Goal: Task Accomplishment & Management: Manage account settings

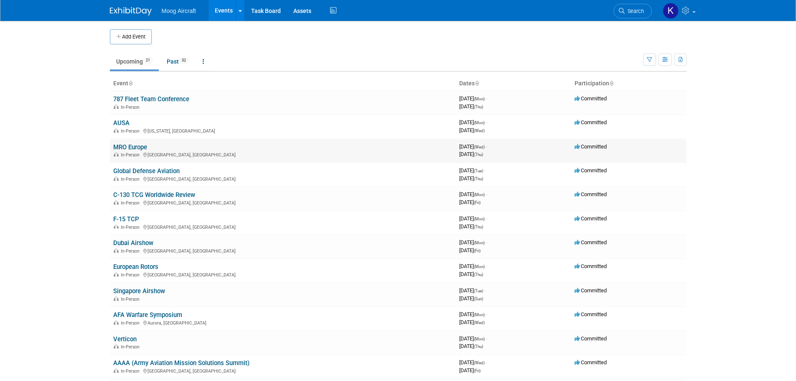
click at [130, 148] on link "MRO Europe" at bounding box center [130, 147] width 34 height 8
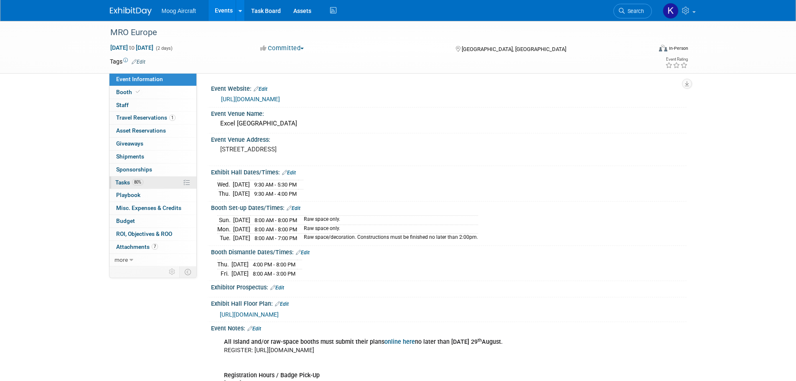
click at [118, 186] on link "80% Tasks 80%" at bounding box center [152, 182] width 87 height 13
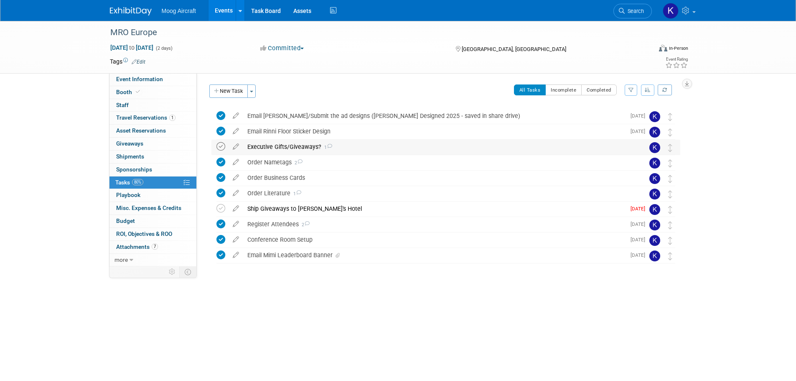
click at [224, 148] on icon at bounding box center [220, 146] width 9 height 9
click at [222, 207] on icon at bounding box center [220, 208] width 9 height 9
click at [122, 9] on img at bounding box center [131, 11] width 42 height 8
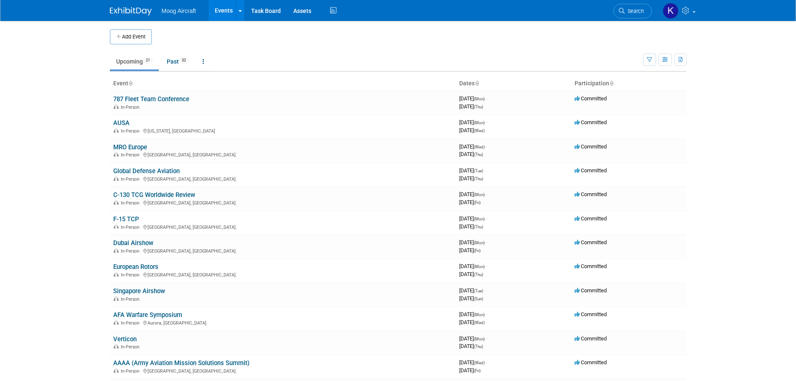
click at [125, 218] on link "F-15 TCP" at bounding box center [126, 219] width 26 height 8
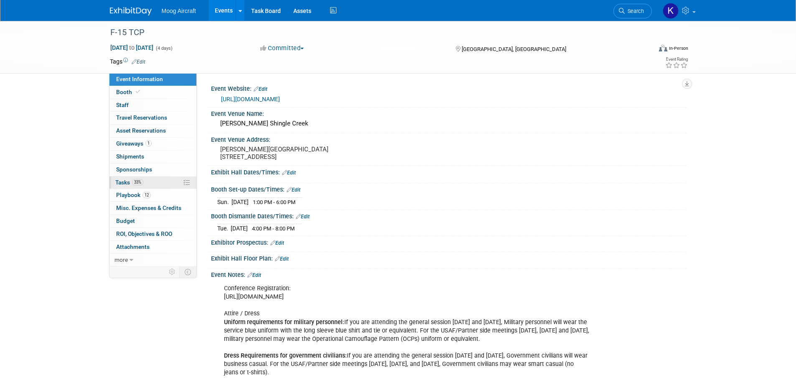
click at [125, 181] on span "Tasks 33%" at bounding box center [129, 182] width 28 height 7
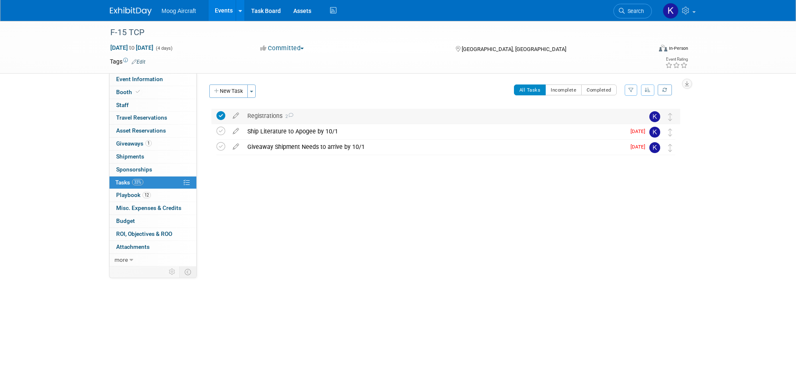
click at [268, 118] on div "Registrations 2" at bounding box center [437, 116] width 389 height 14
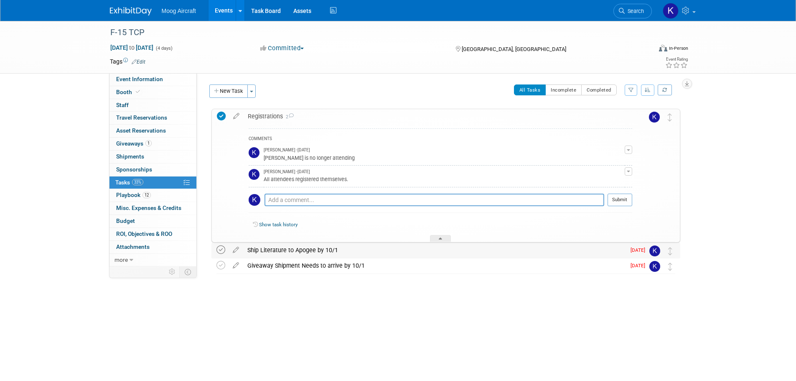
click at [221, 251] on icon at bounding box center [220, 249] width 9 height 9
click at [221, 263] on icon at bounding box center [220, 265] width 9 height 9
click at [260, 115] on div "Registrations 2" at bounding box center [438, 116] width 389 height 14
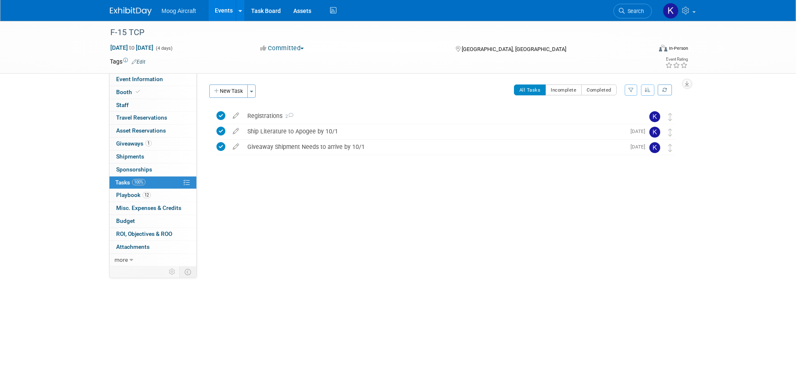
click at [267, 78] on div "Event Website: Edit https://f15tcpwwr.com/ Event Venue Name: Rosen Shingle Cree…" at bounding box center [442, 169] width 490 height 193
click at [132, 13] on img at bounding box center [131, 11] width 42 height 8
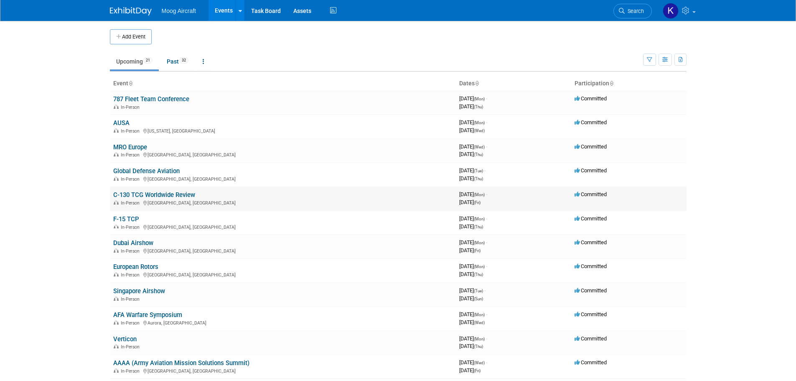
click at [126, 196] on link "C-130 TCG Worldwide Review" at bounding box center [154, 195] width 82 height 8
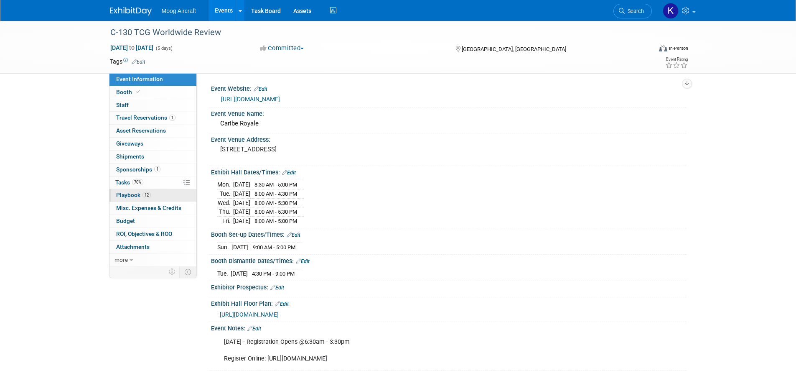
click at [132, 191] on span "Playbook 12" at bounding box center [133, 194] width 35 height 7
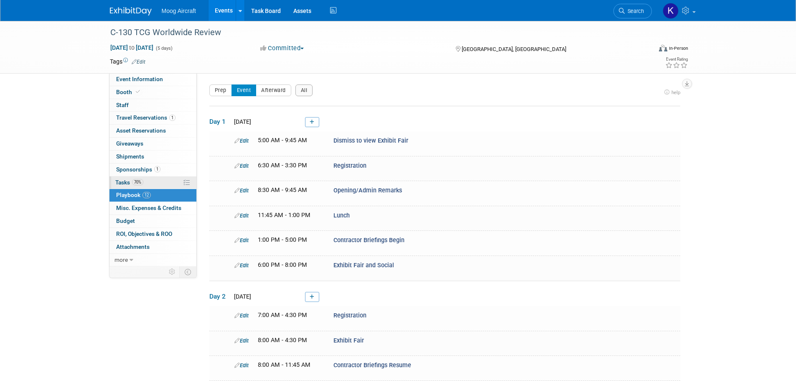
click at [122, 184] on span "Tasks 70%" at bounding box center [129, 182] width 28 height 7
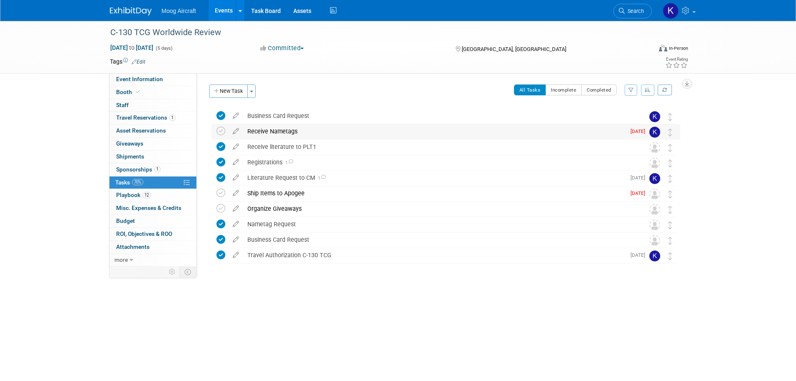
click at [290, 136] on div "Receive Nametags" at bounding box center [434, 131] width 382 height 14
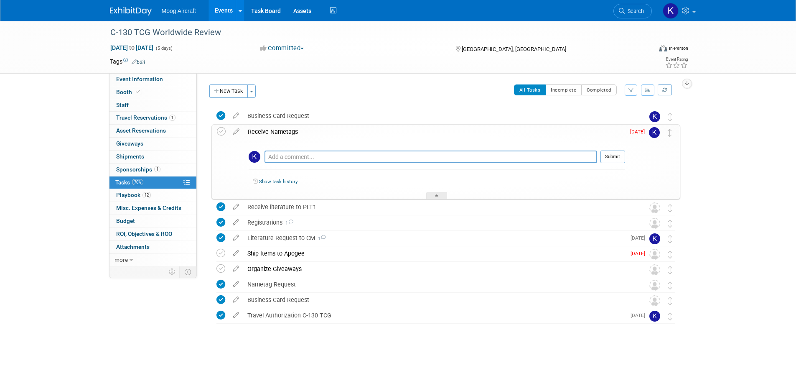
click at [293, 131] on div "Receive Nametags" at bounding box center [435, 132] width 382 height 14
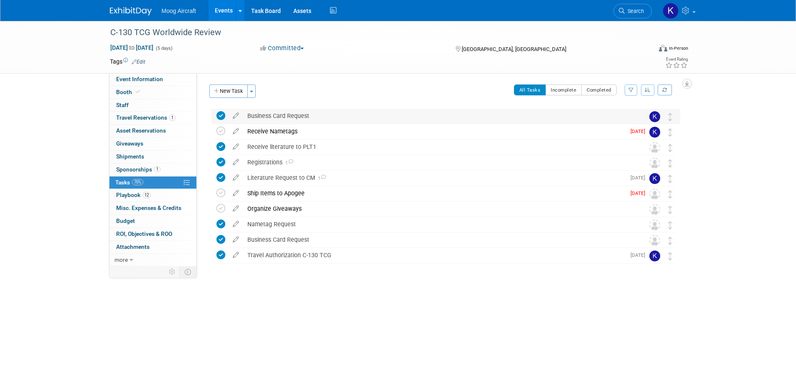
click at [288, 118] on div "Business Card Request" at bounding box center [437, 116] width 389 height 14
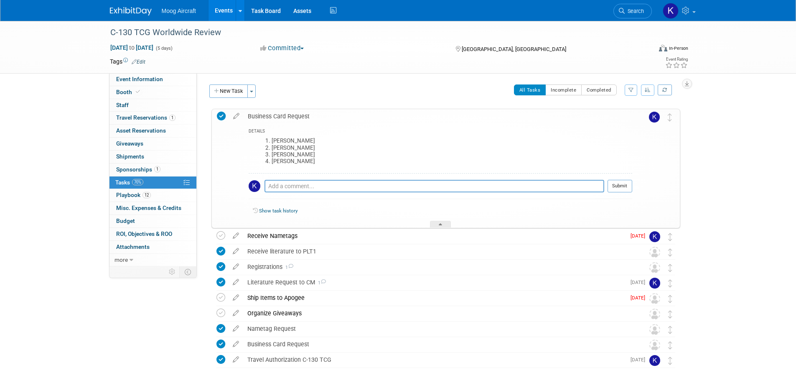
click at [134, 11] on img at bounding box center [131, 11] width 42 height 8
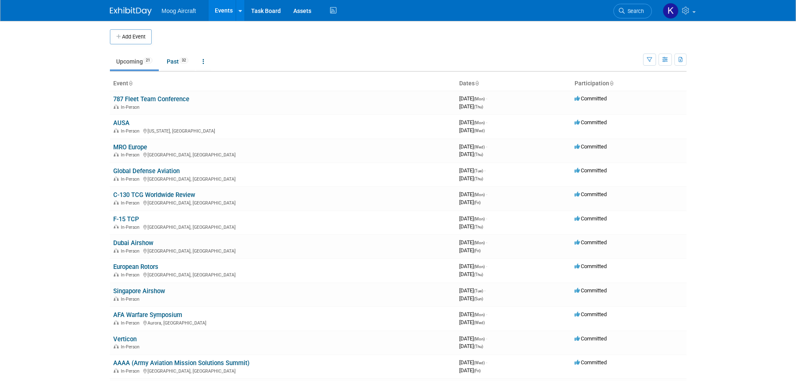
click at [125, 122] on link "AUSA" at bounding box center [121, 123] width 16 height 8
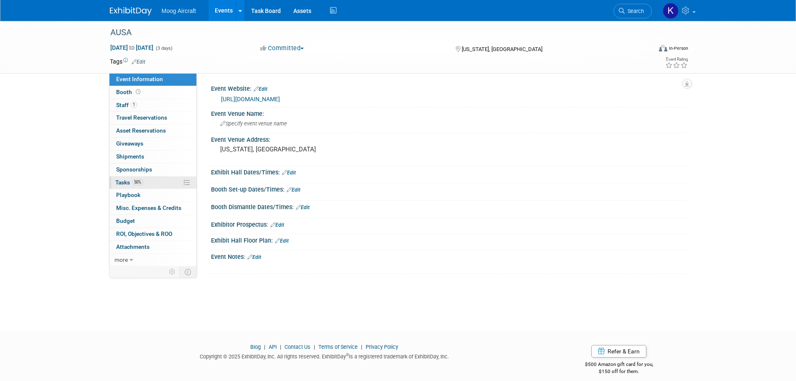
click at [122, 179] on span "Tasks 50%" at bounding box center [129, 182] width 28 height 7
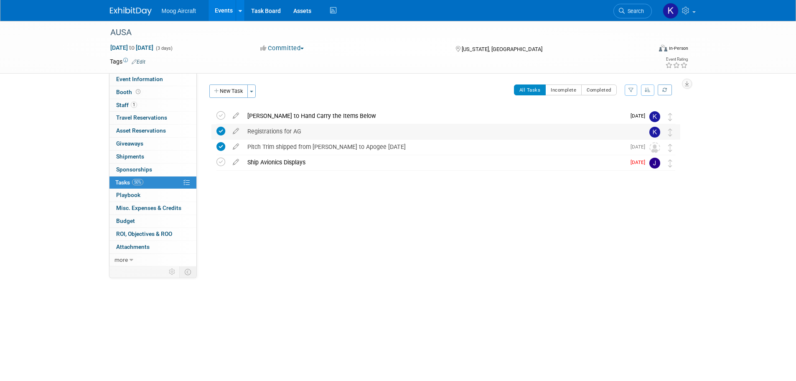
click at [271, 135] on div "Registrations for AG" at bounding box center [437, 131] width 389 height 14
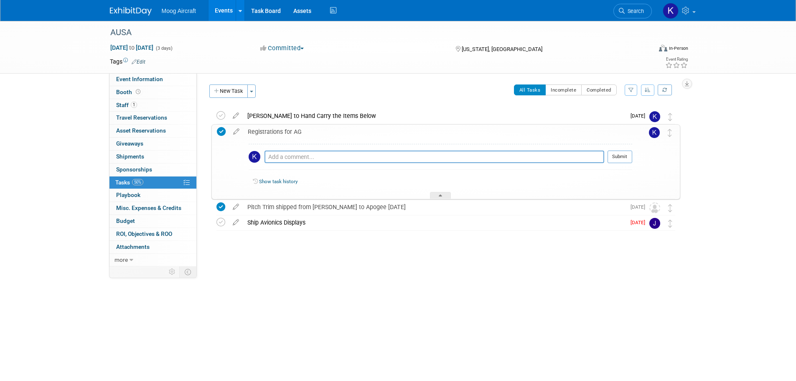
click at [271, 135] on div "Registrations for AG" at bounding box center [438, 132] width 389 height 14
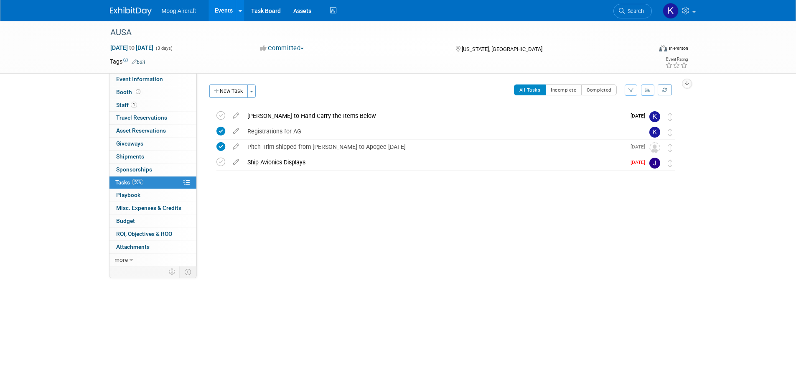
click at [134, 8] on img at bounding box center [131, 11] width 42 height 8
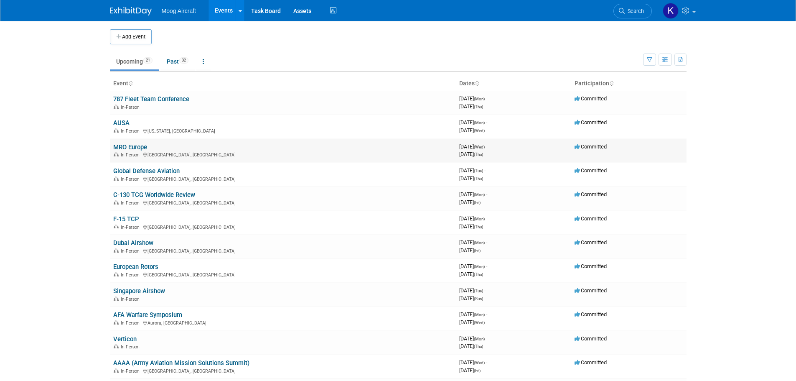
drag, startPoint x: 392, startPoint y: 145, endPoint x: 392, endPoint y: 140, distance: 5.4
click at [392, 145] on td "MRO Europe In-Person [GEOGRAPHIC_DATA], [GEOGRAPHIC_DATA]" at bounding box center [283, 151] width 346 height 24
